Goal: Browse casually

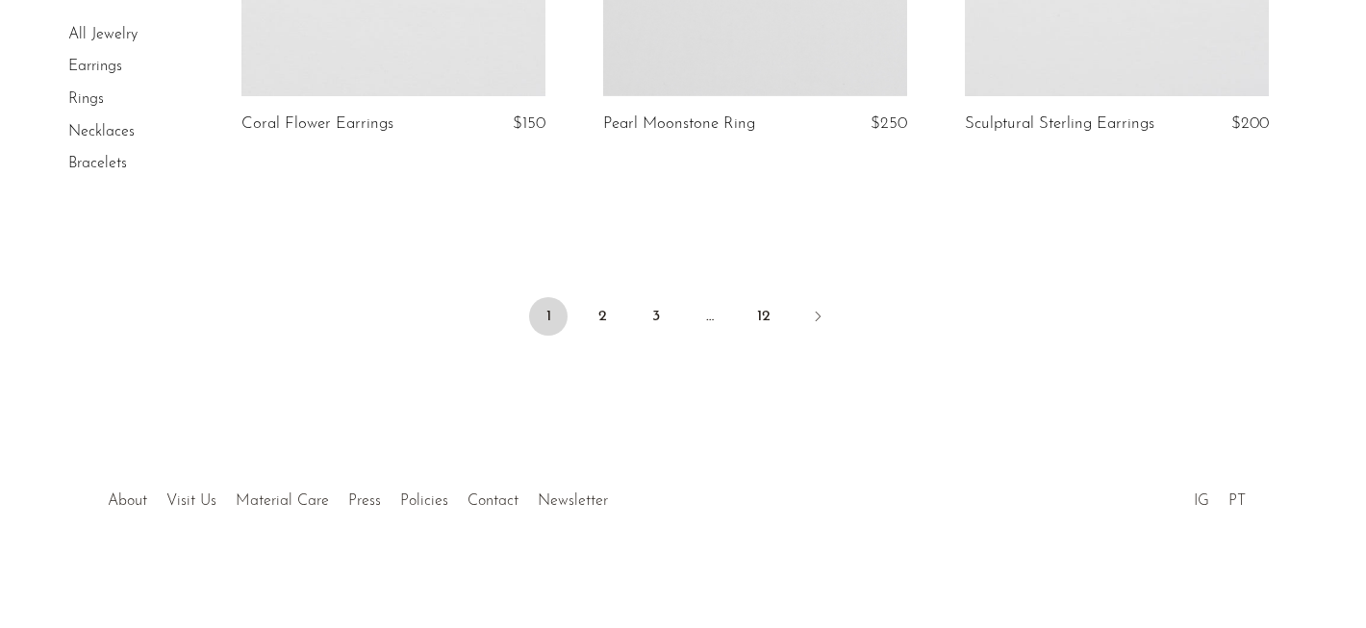
scroll to position [6214, 0]
click at [598, 311] on link "2" at bounding box center [602, 315] width 38 height 38
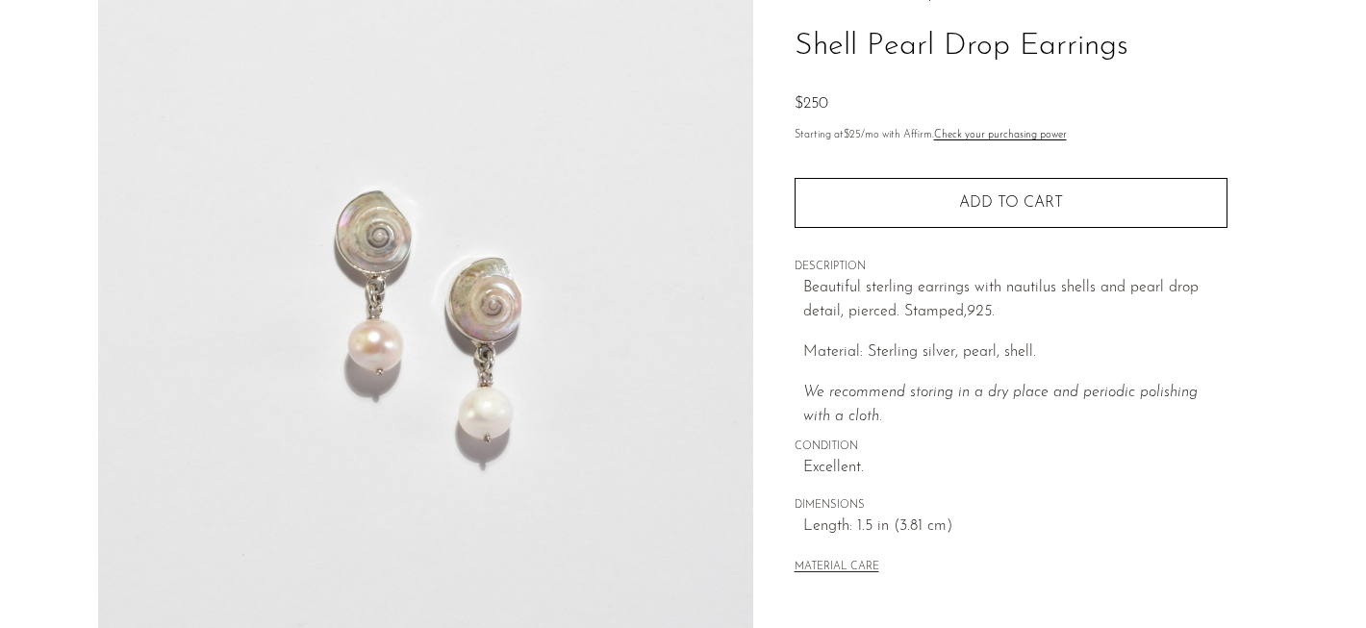
scroll to position [462, 0]
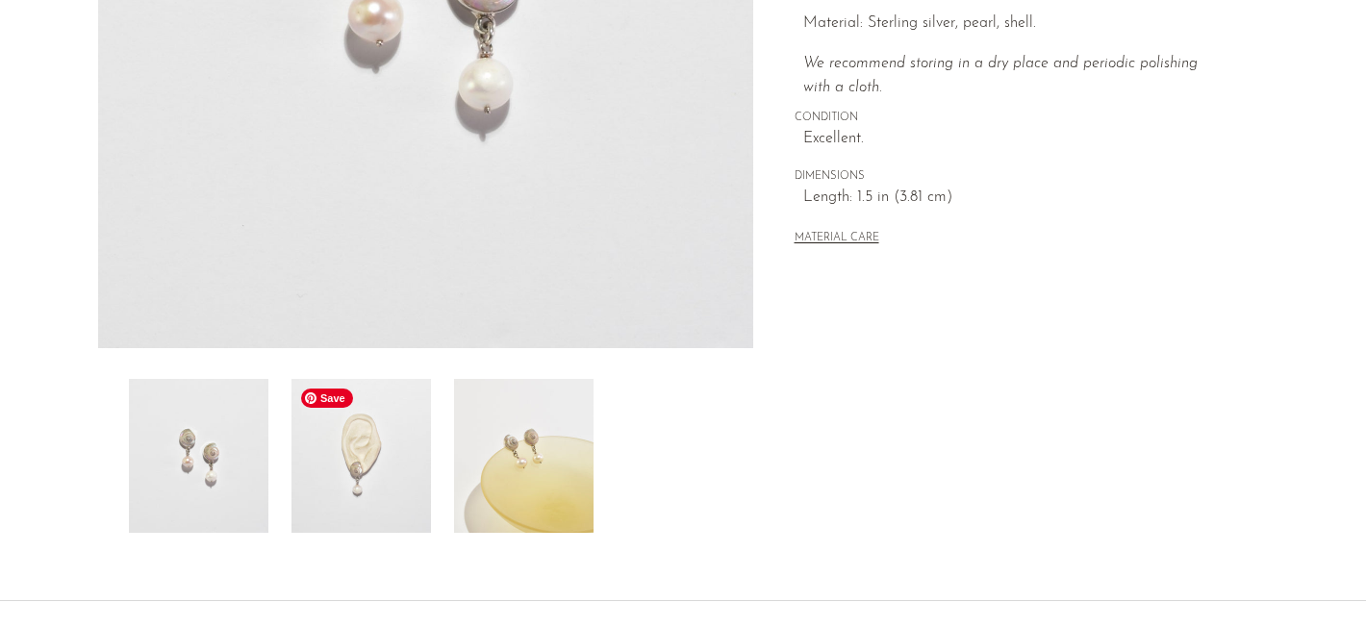
click at [366, 453] on img at bounding box center [362, 456] width 140 height 154
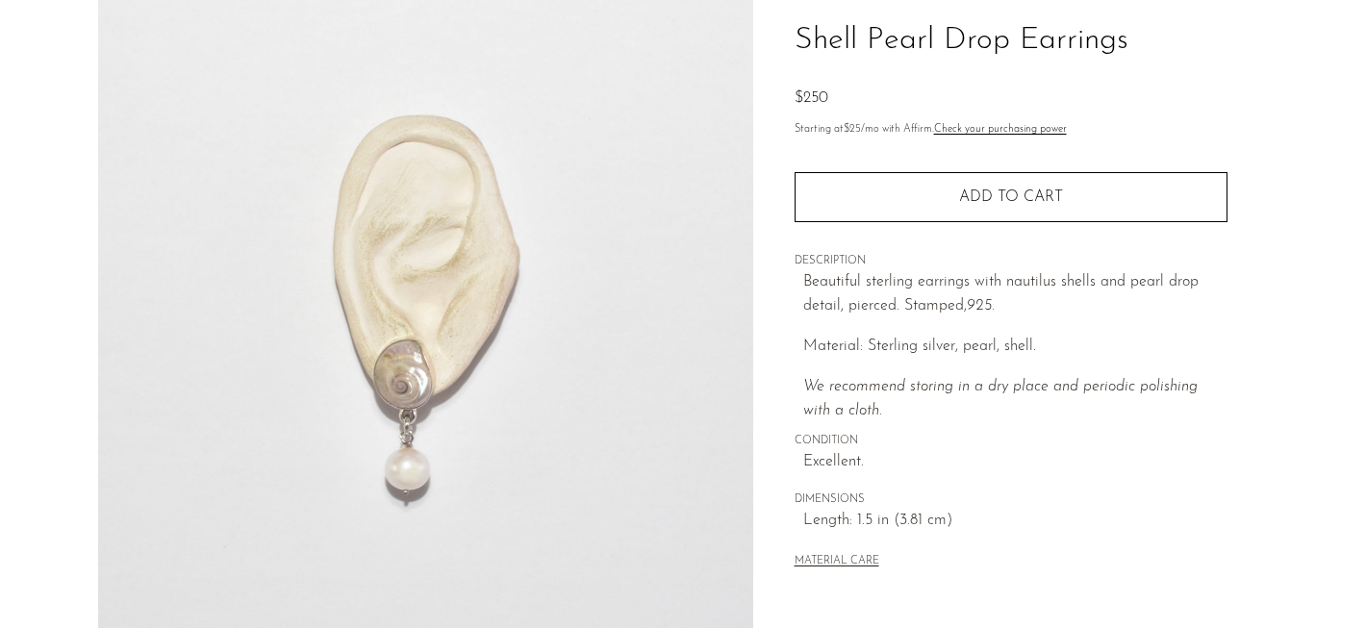
scroll to position [123, 0]
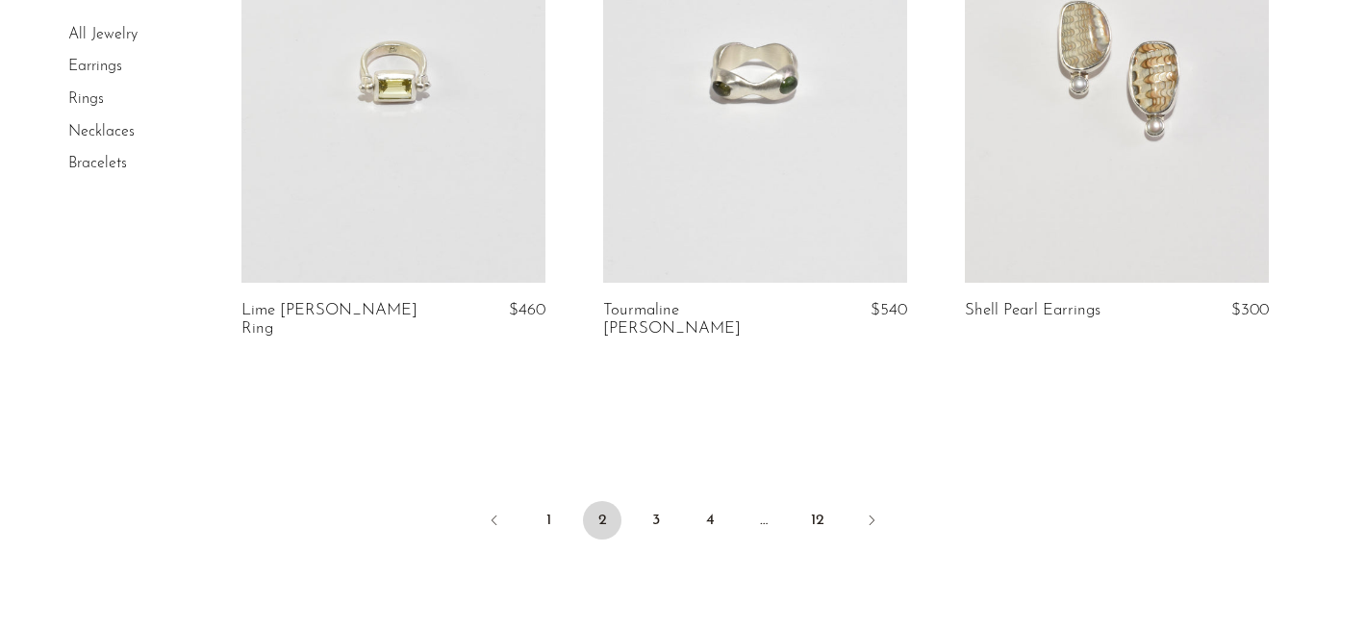
scroll to position [6214, 0]
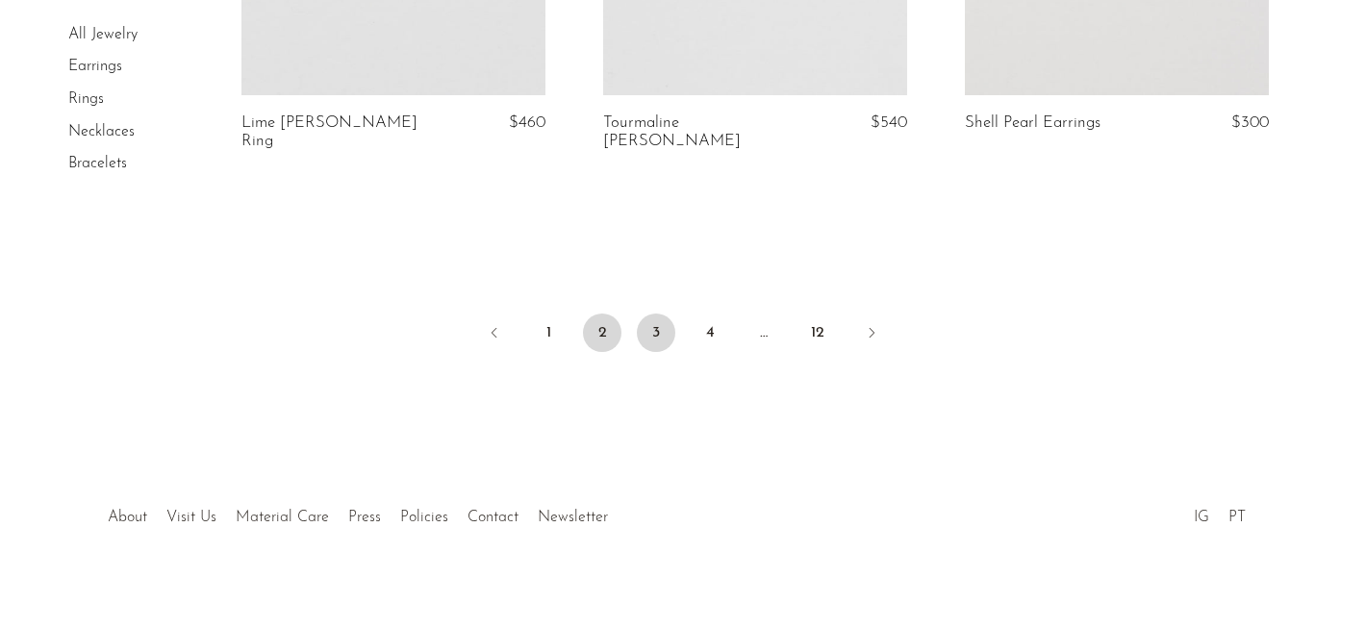
click at [656, 314] on link "3" at bounding box center [656, 333] width 38 height 38
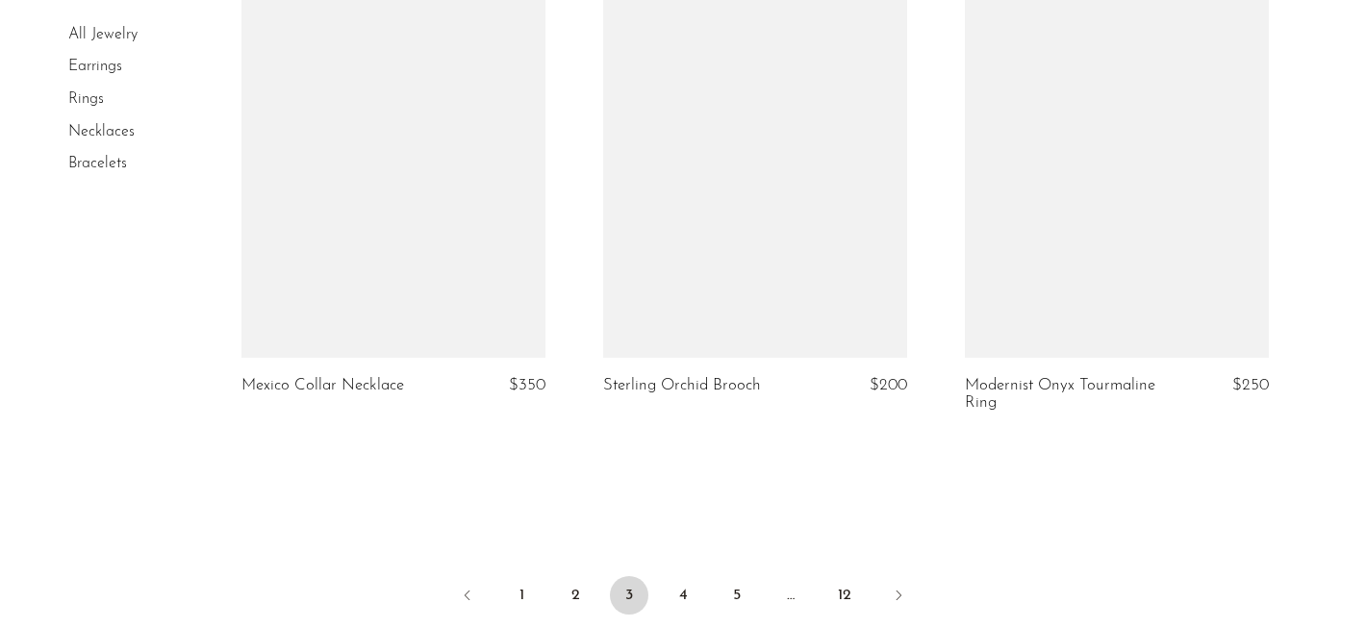
scroll to position [6019, 0]
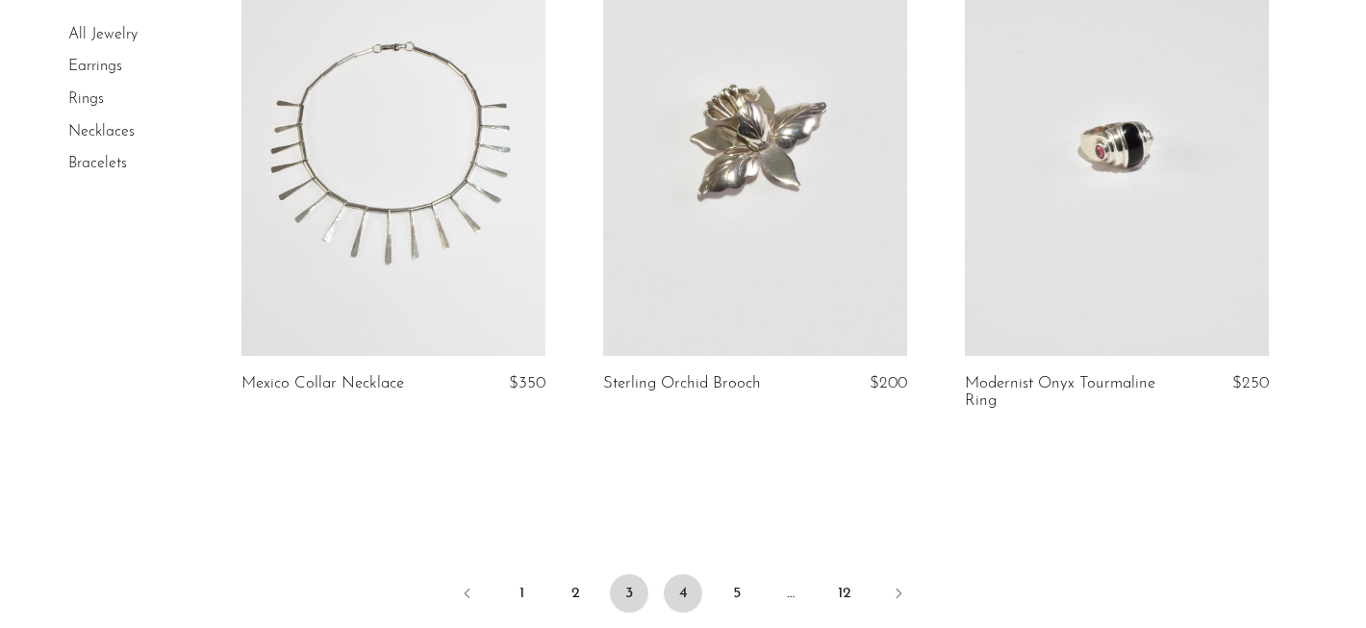
click at [683, 595] on link "4" at bounding box center [683, 593] width 38 height 38
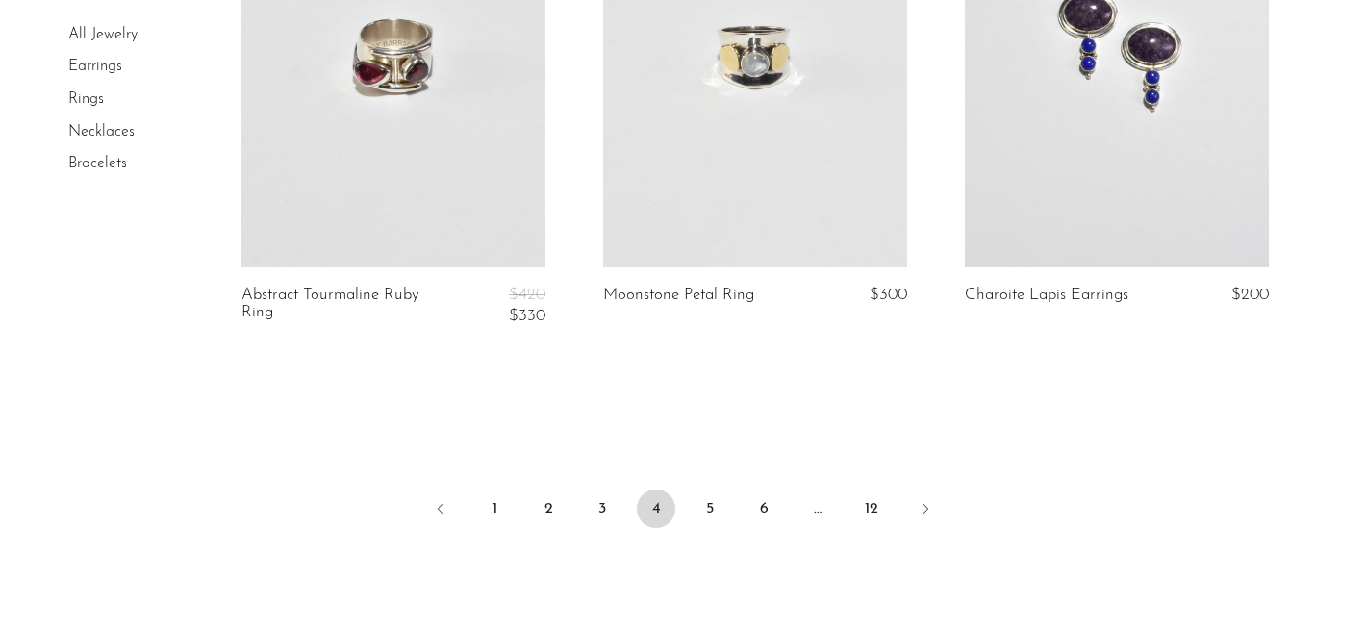
scroll to position [6100, 0]
click at [719, 489] on link "5" at bounding box center [710, 508] width 38 height 38
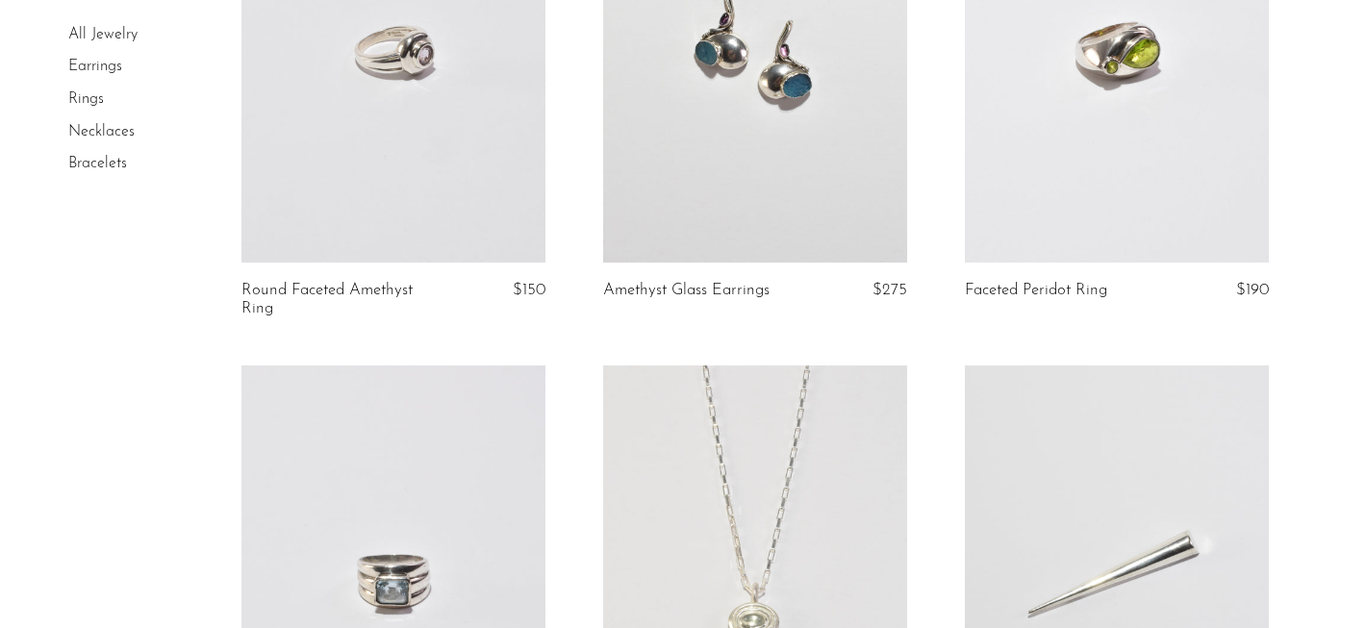
scroll to position [3710, 0]
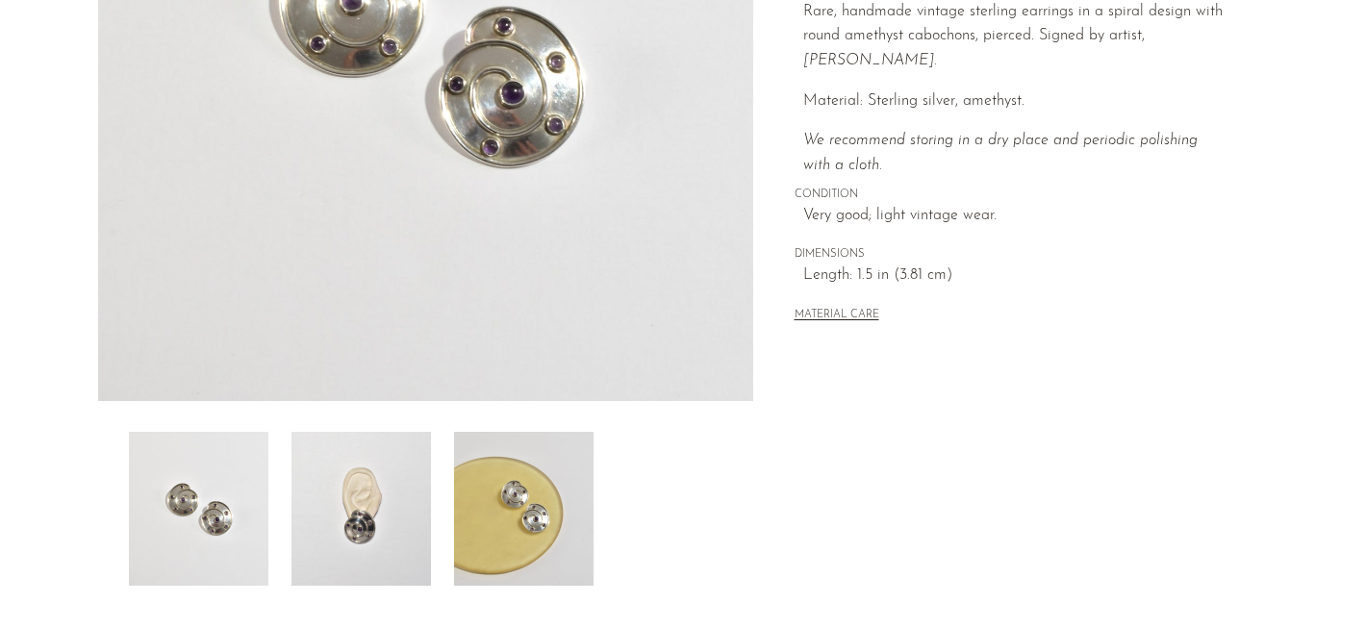
scroll to position [422, 0]
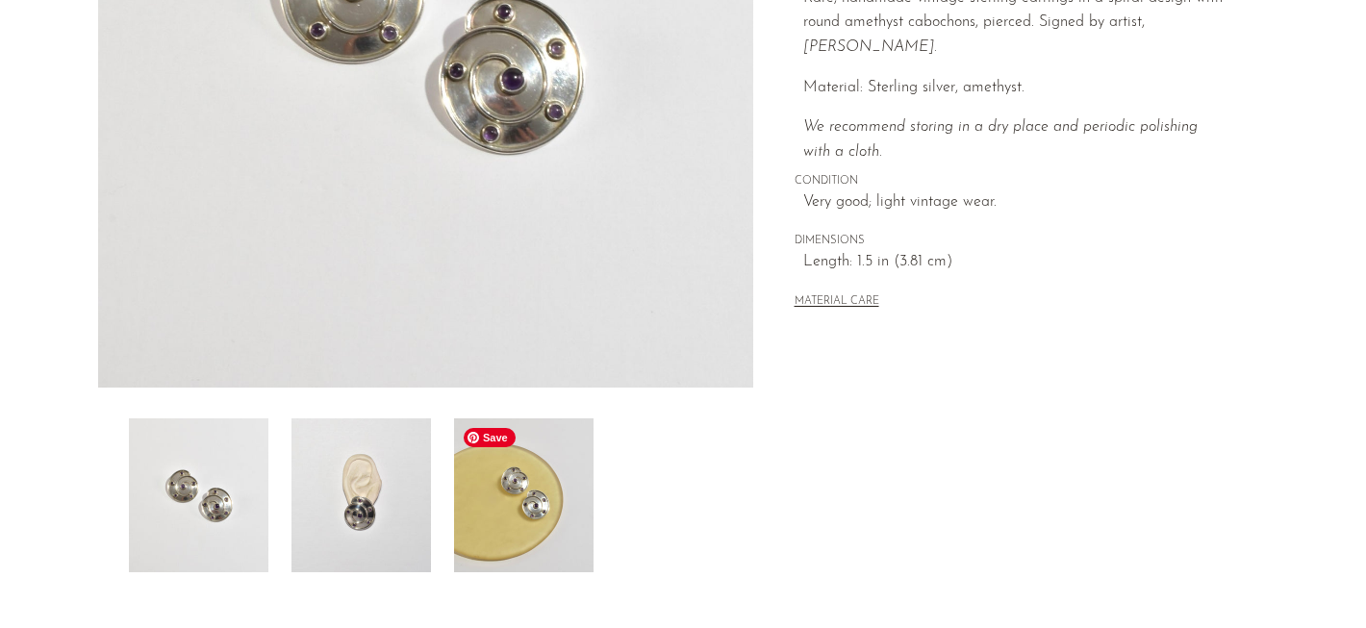
click at [377, 554] on img at bounding box center [362, 496] width 140 height 154
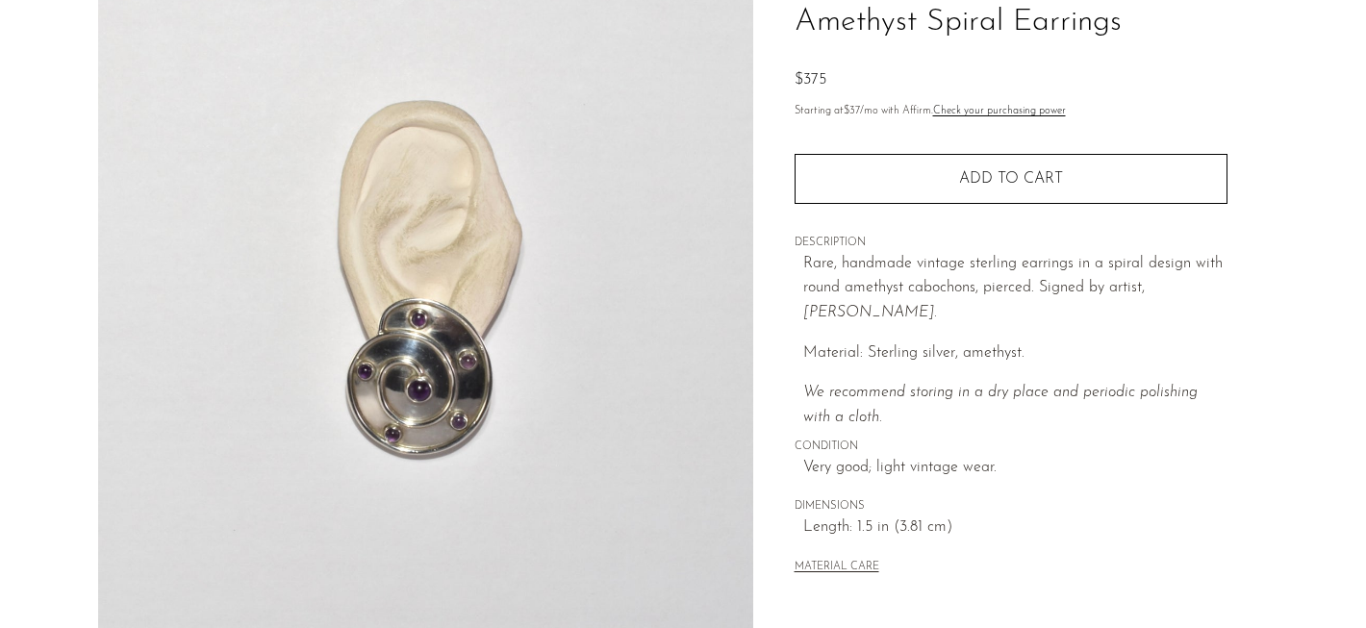
scroll to position [77, 0]
